Goal: Information Seeking & Learning: Learn about a topic

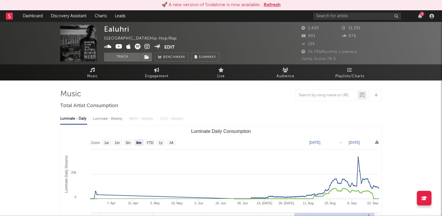
select select "6m"
click at [272, 4] on button "Refresh" at bounding box center [271, 4] width 17 height 7
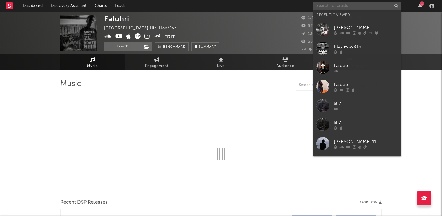
click at [327, 4] on input "text" at bounding box center [357, 5] width 88 height 7
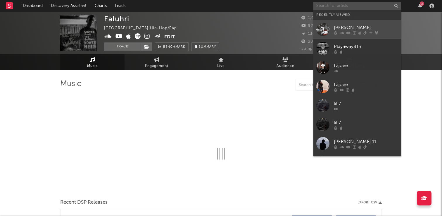
select select "6m"
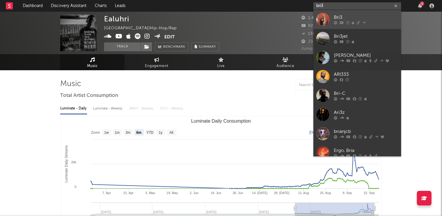
type input "bri3"
click at [335, 18] on div "Bri3" at bounding box center [366, 17] width 64 height 7
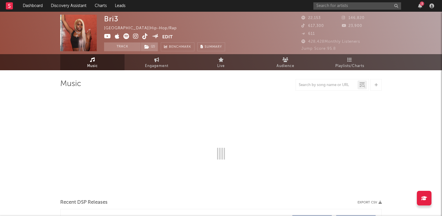
select select "6m"
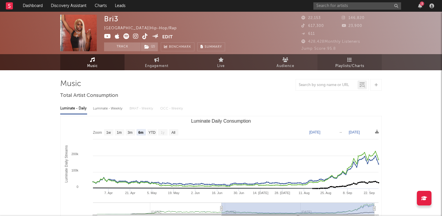
click at [348, 59] on icon at bounding box center [349, 59] width 5 height 5
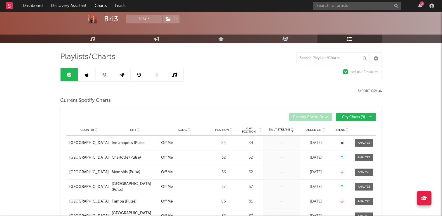
scroll to position [28, 0]
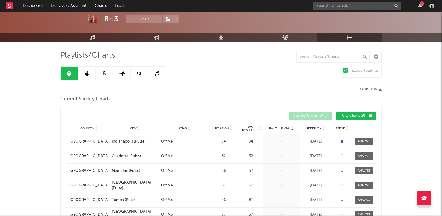
click at [323, 128] on icon at bounding box center [323, 129] width 3 height 2
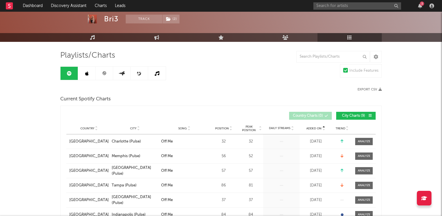
click at [323, 128] on icon at bounding box center [323, 129] width 3 height 2
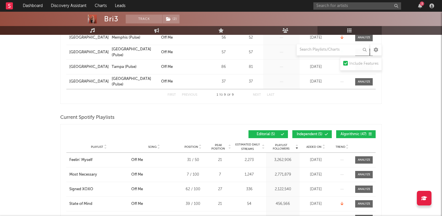
scroll to position [204, 0]
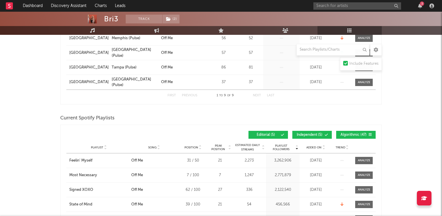
click at [322, 147] on icon at bounding box center [323, 148] width 3 height 2
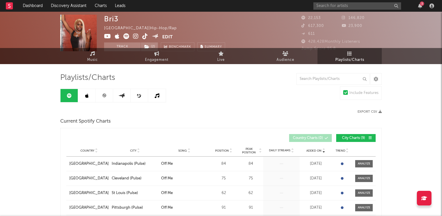
scroll to position [0, 0]
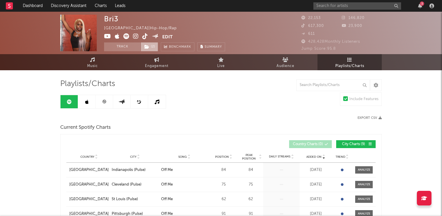
click at [150, 49] on span "( 2 )" at bounding box center [149, 46] width 18 height 9
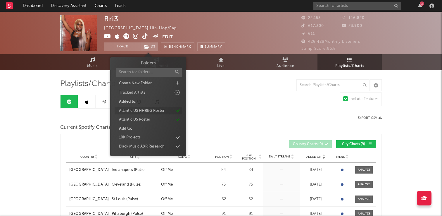
click at [144, 111] on div "Atlantic US HHRBG Roster" at bounding box center [142, 111] width 46 height 6
click at [153, 137] on div "Atlantic US HHRBG Roster" at bounding box center [142, 137] width 46 height 6
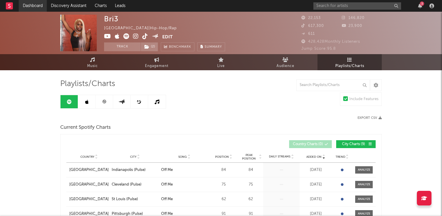
click at [44, 5] on link "Dashboard" at bounding box center [33, 6] width 28 height 12
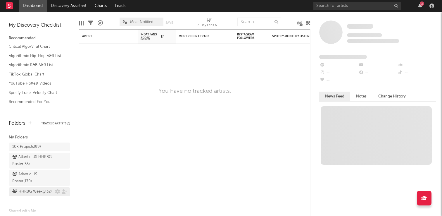
scroll to position [3, 0]
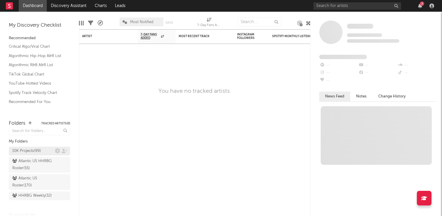
click at [35, 153] on div "10K Projects ( 99 )" at bounding box center [26, 150] width 29 height 7
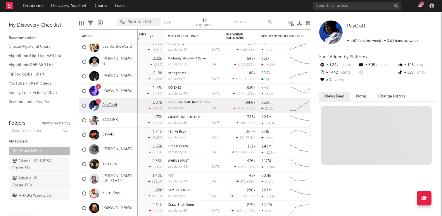
click at [107, 106] on link "PayGotti" at bounding box center [109, 105] width 15 height 5
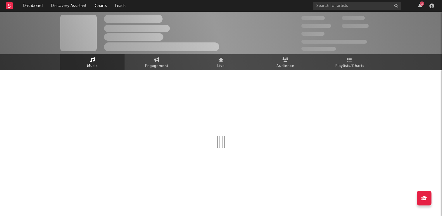
select select "6m"
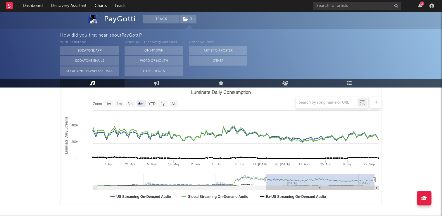
scroll to position [94, 0]
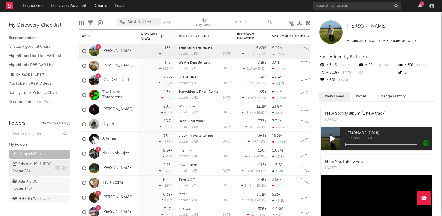
click at [32, 170] on div "Atlantic US HHRBG Roster ( 55 )" at bounding box center [32, 168] width 41 height 14
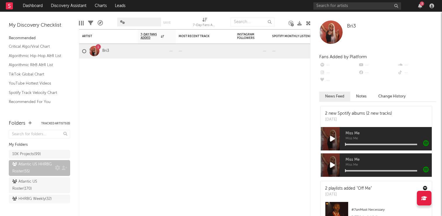
click at [31, 168] on div "Atlantic US HHRBG Roster ( 55 )" at bounding box center [32, 168] width 41 height 14
click at [39, 186] on div "Atlantic US Roster ( 170 )" at bounding box center [32, 185] width 41 height 14
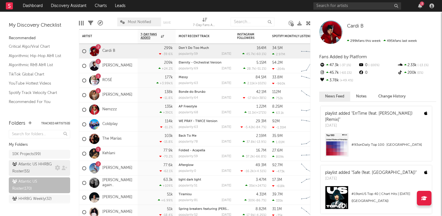
click at [42, 170] on div "Atlantic US HHRBG Roster ( 55 )" at bounding box center [32, 168] width 41 height 14
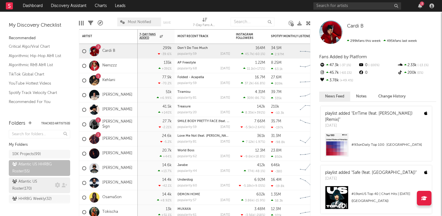
click at [37, 181] on div "Atlantic US Roster ( 170 )" at bounding box center [32, 185] width 41 height 14
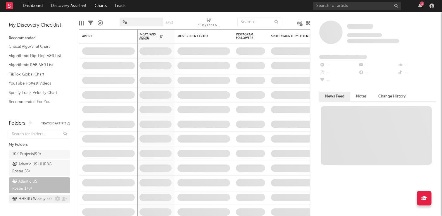
click at [38, 200] on div "HHRBG Weekly ( 32 )" at bounding box center [31, 198] width 39 height 7
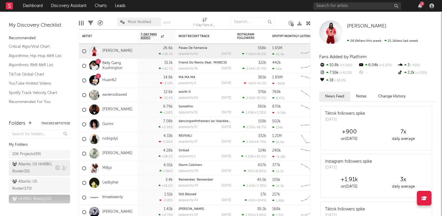
scroll to position [48, 0]
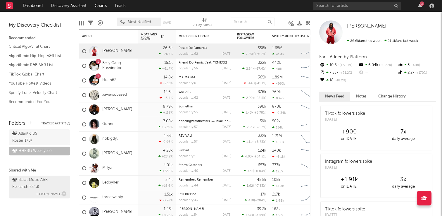
click at [40, 181] on div "Black Music A&R Research ( 2343 )" at bounding box center [38, 183] width 53 height 14
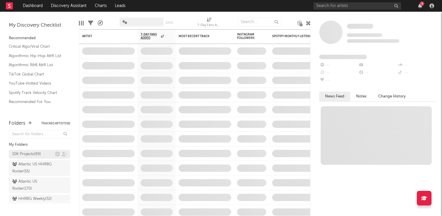
click at [42, 154] on div "10K Projects ( 99 )" at bounding box center [33, 153] width 43 height 7
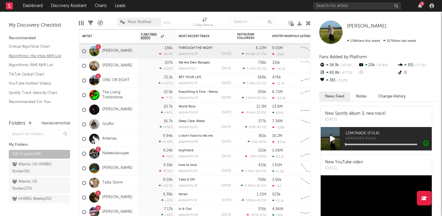
click at [42, 55] on link "Algorithmic Hip-Hop A&R List" at bounding box center [36, 56] width 55 height 6
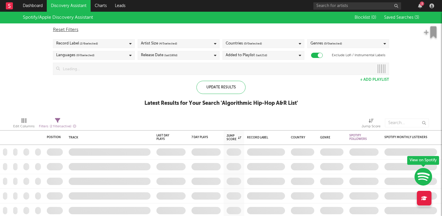
checkbox input "true"
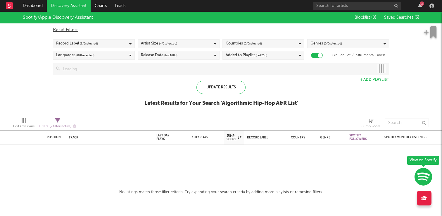
click at [58, 122] on icon at bounding box center [57, 120] width 5 height 5
select select "between"
select select "max"
click at [61, 100] on div "Spotify/Apple Discovery Assistant Blocklist ( 0 ) Saved Searches ( 3 ) Reset Fi…" at bounding box center [221, 62] width 442 height 101
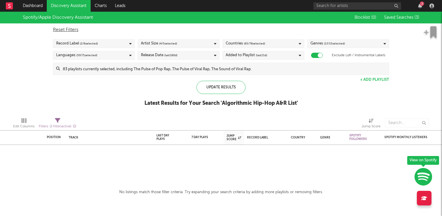
click at [74, 29] on div "Reset Filters" at bounding box center [221, 29] width 336 height 7
checkbox input "false"
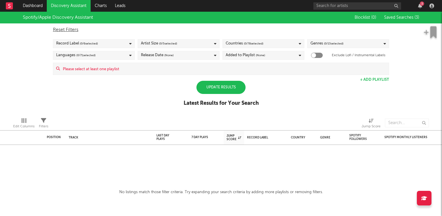
click at [226, 87] on div "Update Results" at bounding box center [220, 87] width 49 height 13
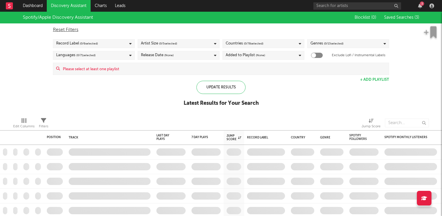
click at [119, 44] on div "Record Label ( 0 / 6 selected)" at bounding box center [94, 43] width 82 height 9
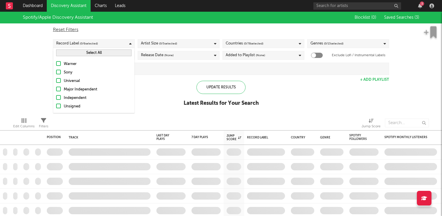
click at [68, 107] on div "Unsigned" at bounding box center [98, 106] width 68 height 7
click at [56, 107] on input "Unsigned" at bounding box center [56, 106] width 0 height 7
click at [68, 97] on div "Independent" at bounding box center [98, 97] width 68 height 7
click at [56, 97] on input "Independent" at bounding box center [56, 97] width 0 height 7
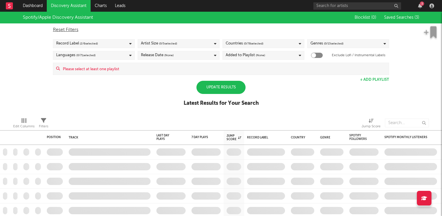
click at [229, 90] on div "Update Results" at bounding box center [220, 87] width 49 height 13
click at [226, 88] on div "Update Results" at bounding box center [220, 87] width 49 height 13
click at [399, 14] on div "Blocklist ( 0 ) Saved Searches ( 3 )" at bounding box center [382, 18] width 73 height 12
click at [399, 16] on span "Saved Searches ( 3 )" at bounding box center [401, 17] width 35 height 4
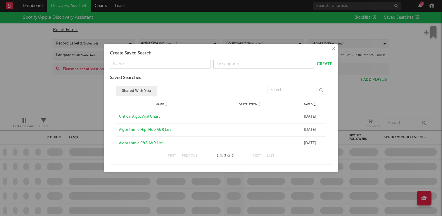
click at [334, 50] on button "×" at bounding box center [333, 48] width 6 height 6
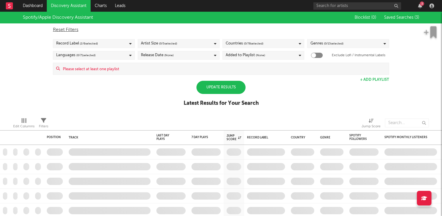
click at [212, 87] on div "Update Results" at bounding box center [220, 87] width 49 height 13
click at [402, 19] on span "Saved Searches ( 3 )" at bounding box center [401, 17] width 35 height 4
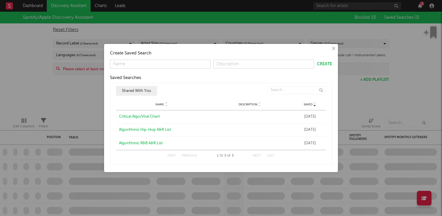
click at [148, 130] on div "Algorithmic Hip-Hop A&R List" at bounding box center [161, 130] width 85 height 6
